Goal: Navigation & Orientation: Understand site structure

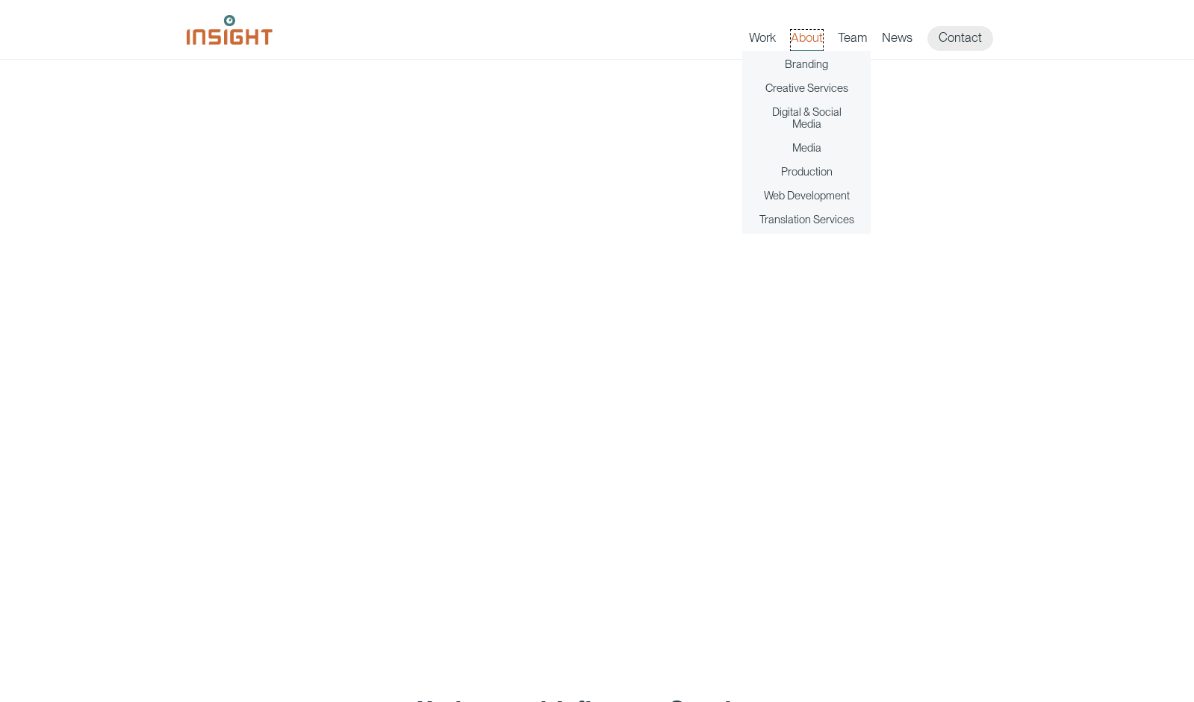
click at [795, 37] on link "About" at bounding box center [807, 40] width 32 height 21
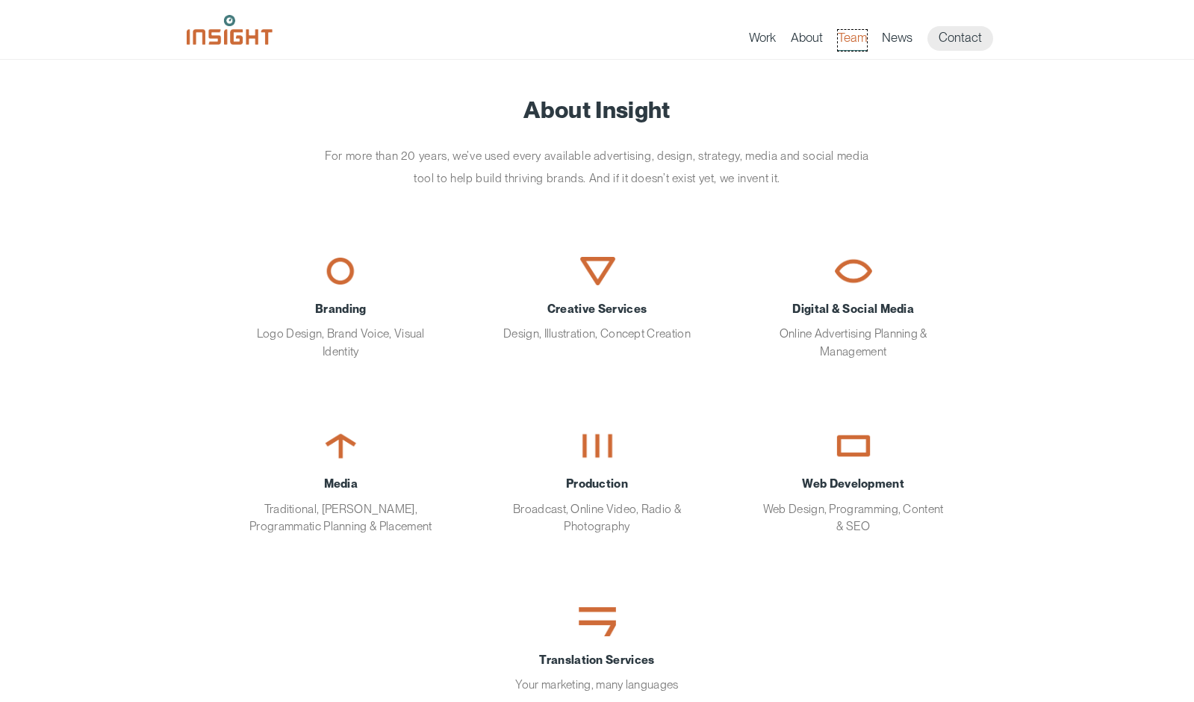
click at [851, 35] on link "Team" at bounding box center [852, 40] width 29 height 21
